Goal: Navigation & Orientation: Go to known website

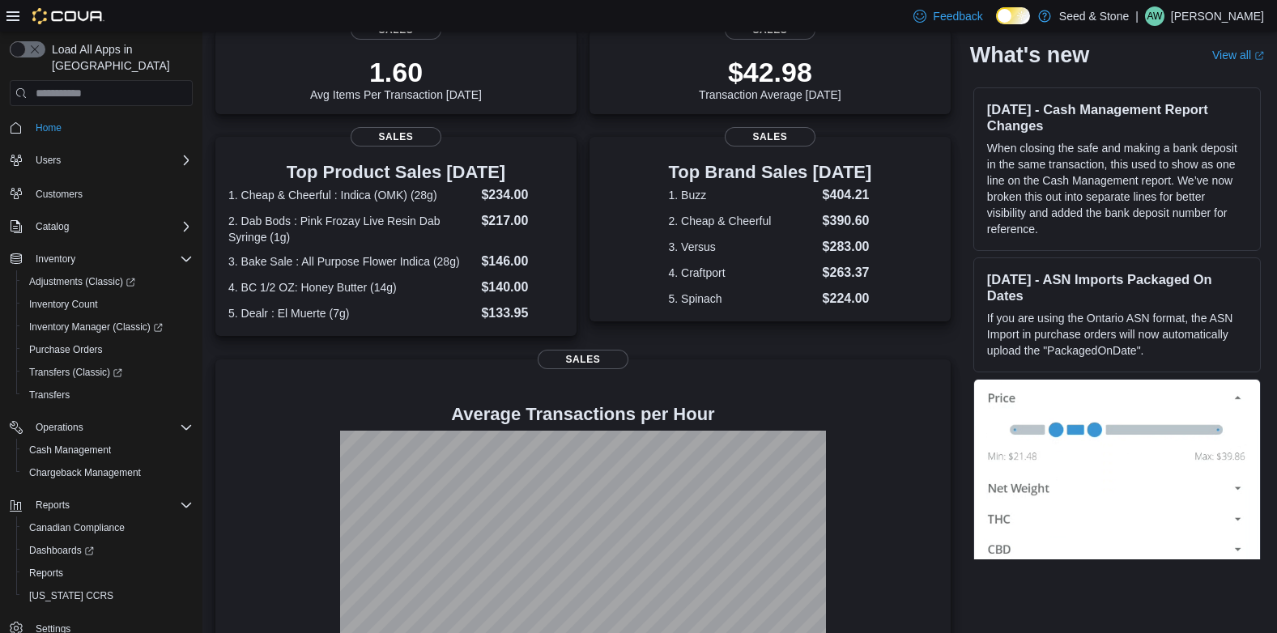
scroll to position [309, 0]
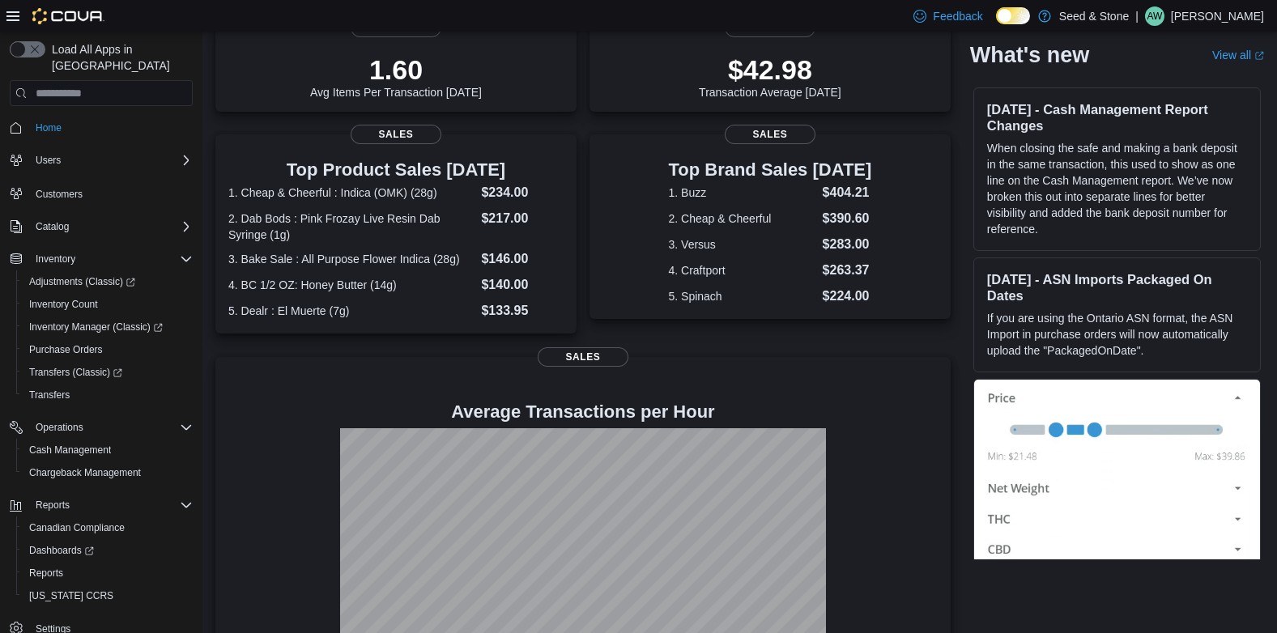
scroll to position [309, 0]
